Goal: Information Seeking & Learning: Learn about a topic

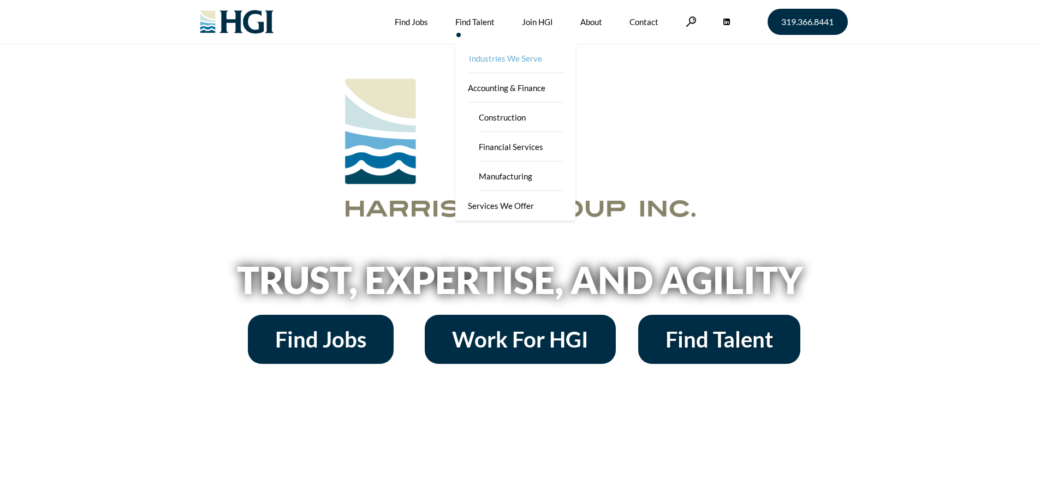
click at [504, 61] on link "Industries We Serve" at bounding box center [516, 58] width 120 height 29
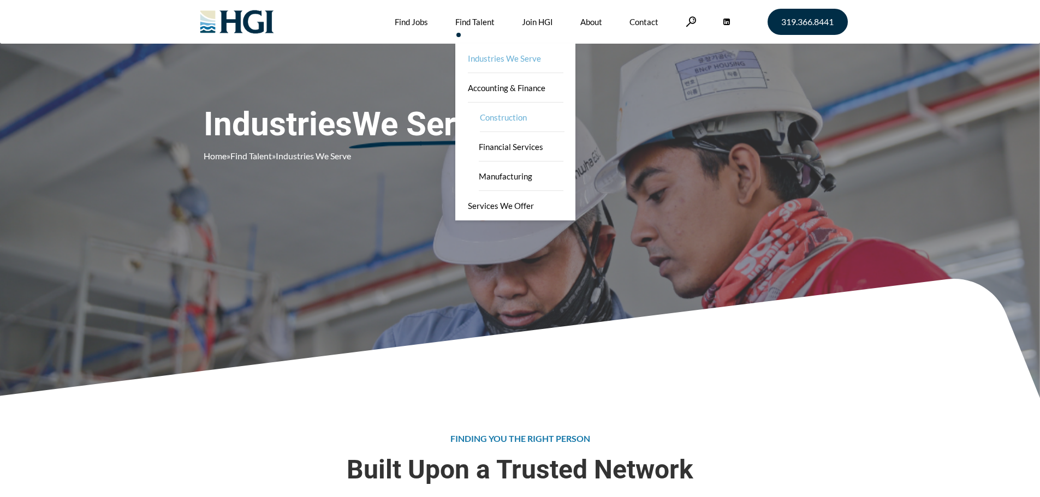
click at [510, 120] on link "Construction" at bounding box center [521, 117] width 109 height 29
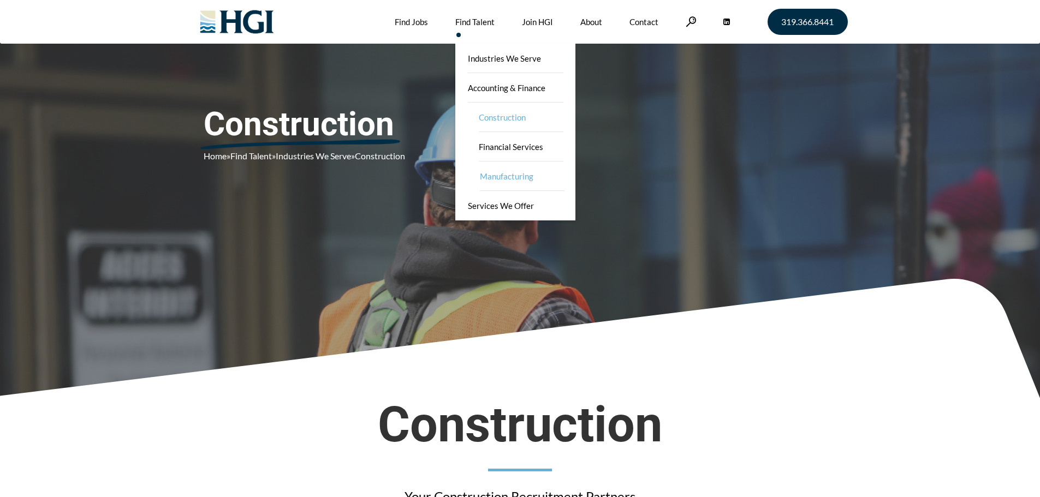
click at [502, 175] on link "Manufacturing" at bounding box center [521, 176] width 109 height 29
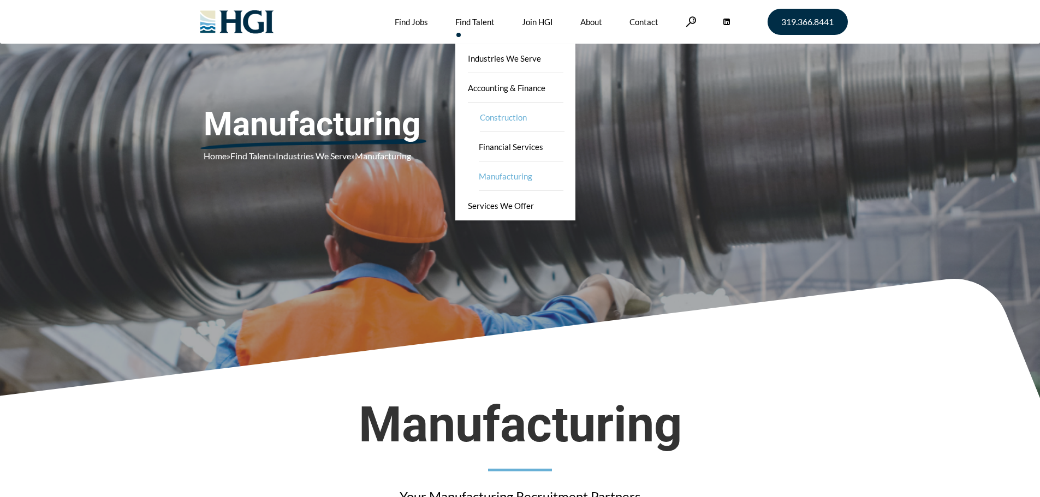
click at [511, 115] on link "Construction" at bounding box center [521, 117] width 109 height 29
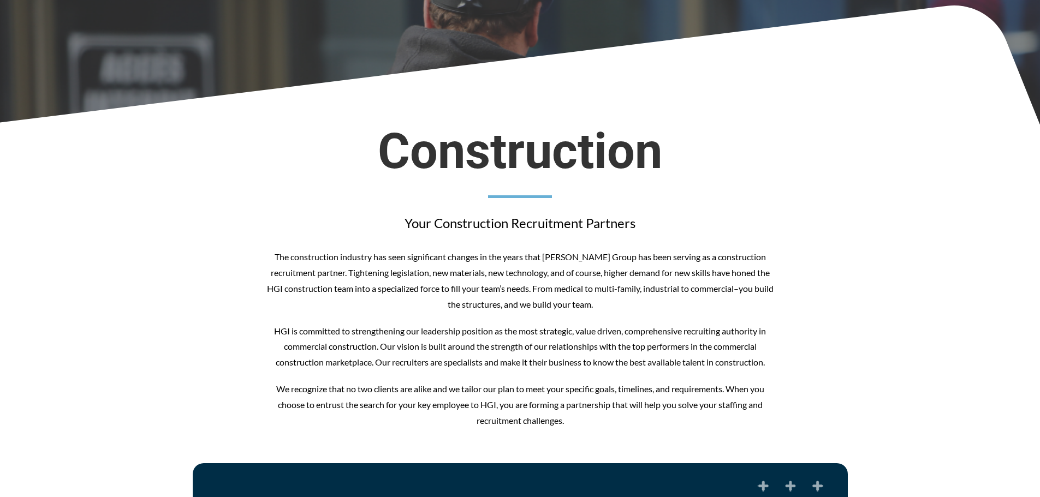
scroll to position [437, 0]
